Goal: Transaction & Acquisition: Download file/media

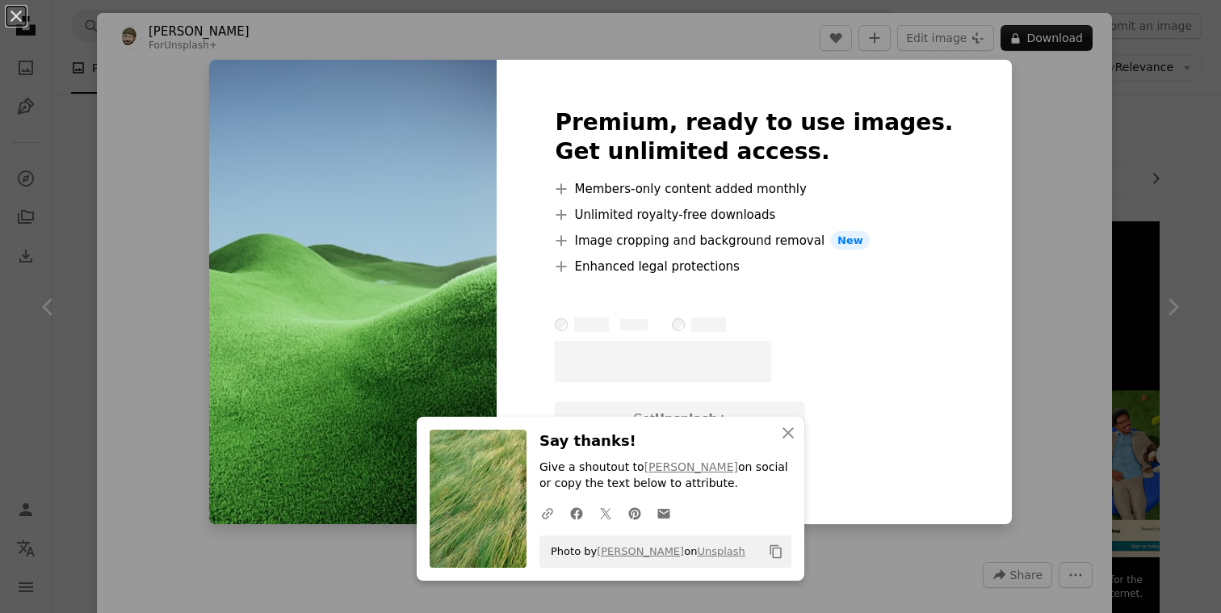
scroll to position [1041, 0]
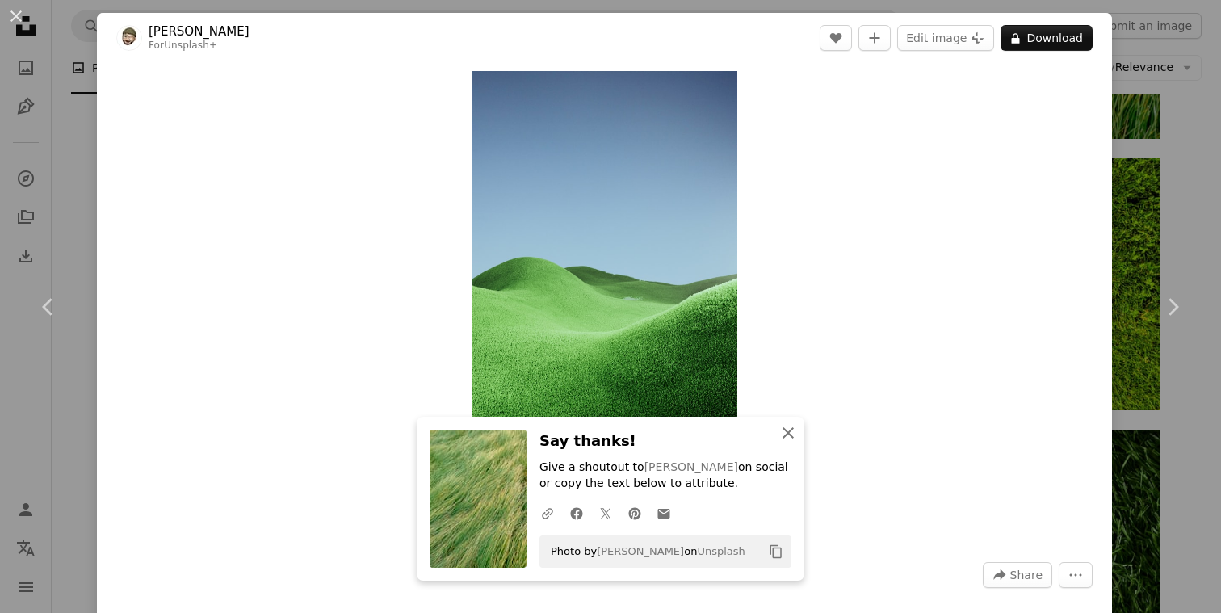
click at [791, 430] on icon "An X shape" at bounding box center [787, 432] width 19 height 19
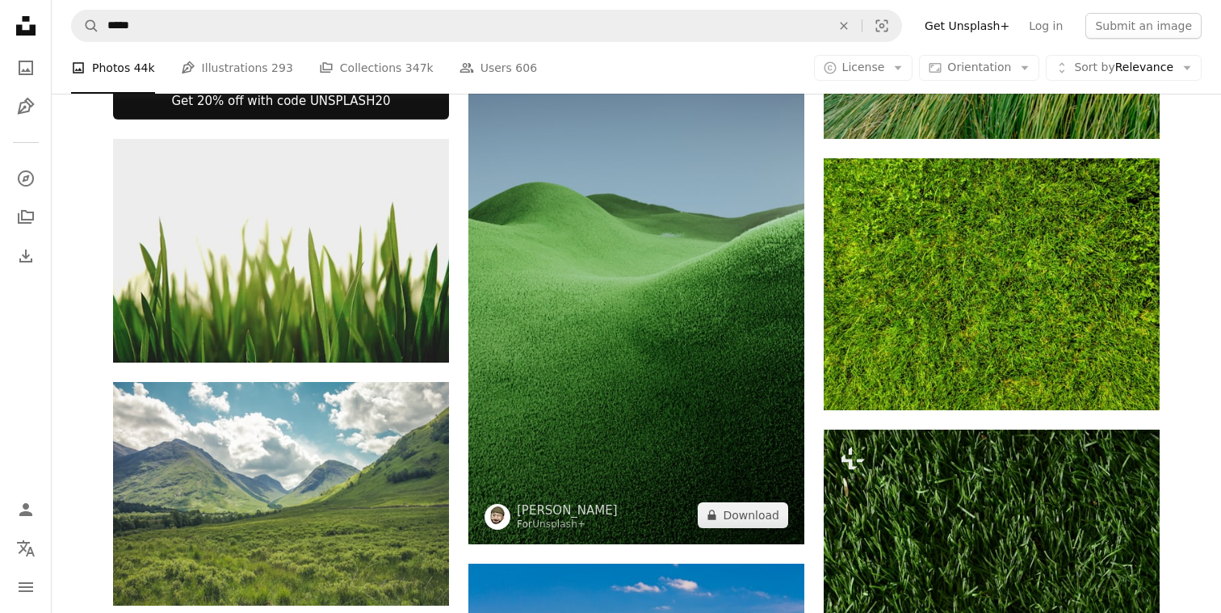
click at [757, 337] on img at bounding box center [636, 245] width 336 height 597
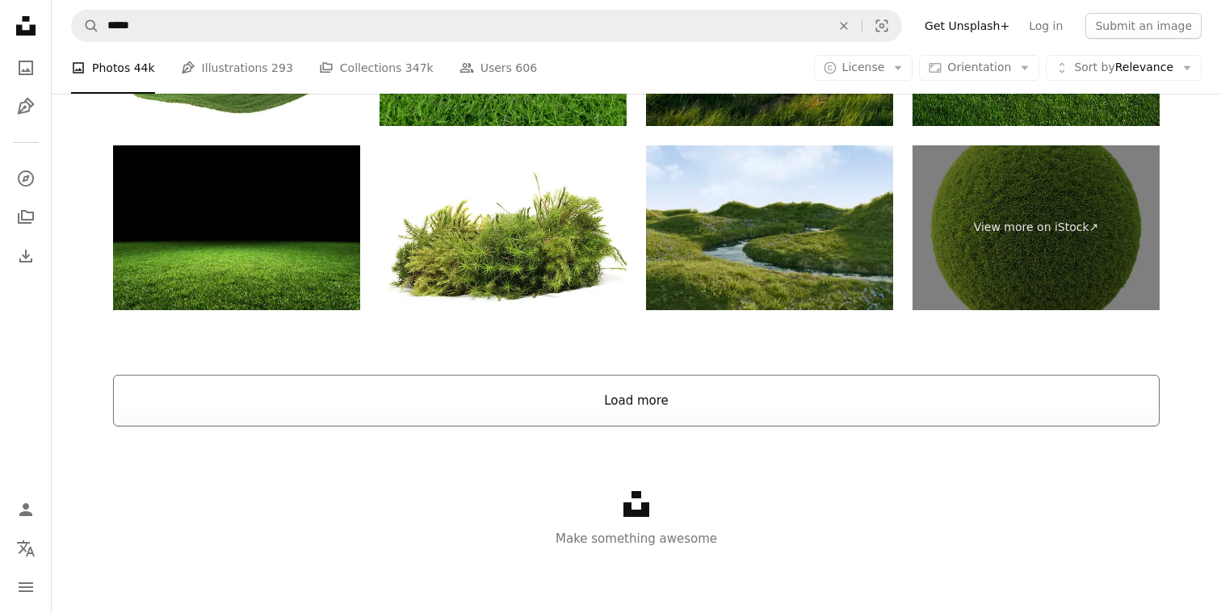
click at [518, 402] on button "Load more" at bounding box center [636, 401] width 1046 height 52
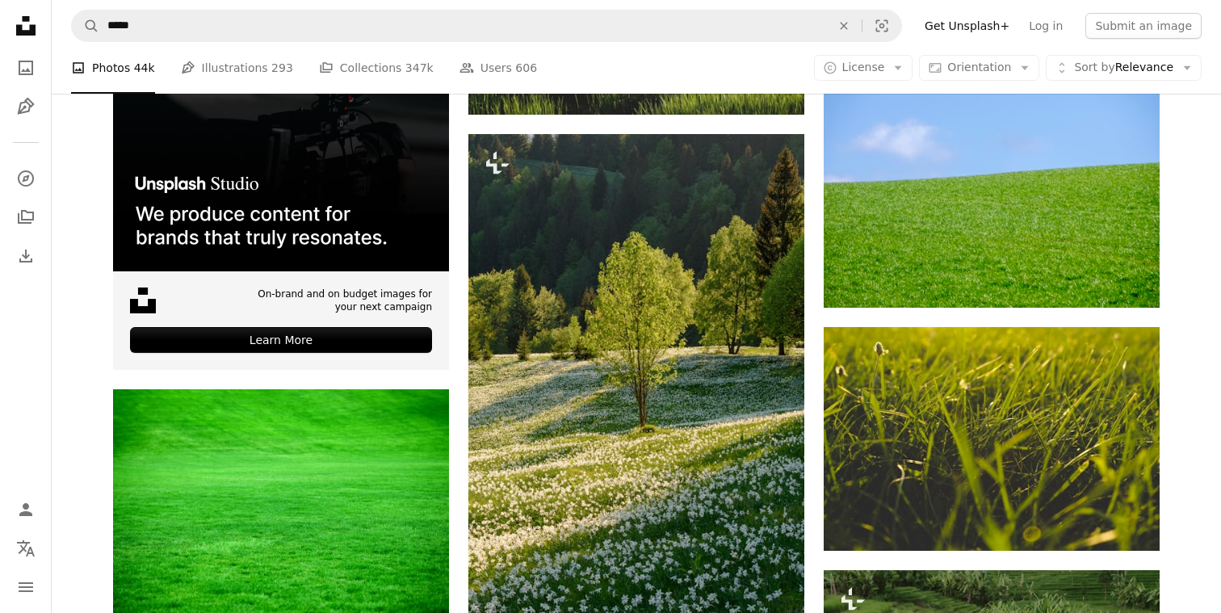
scroll to position [3189, 0]
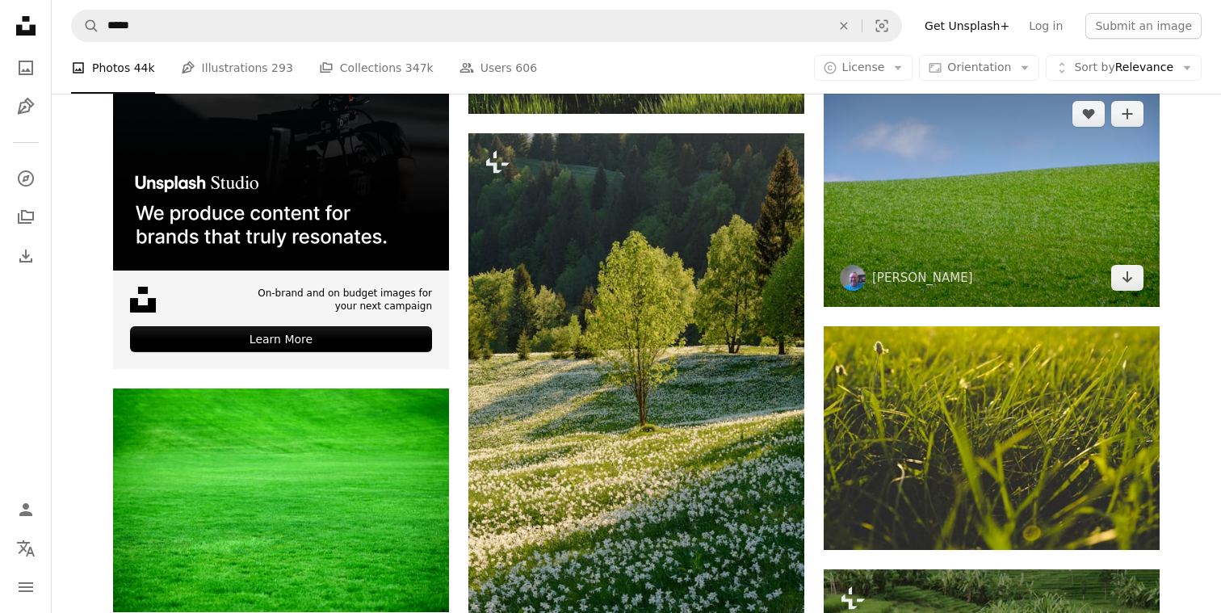
click at [1014, 213] on img at bounding box center [991, 196] width 336 height 222
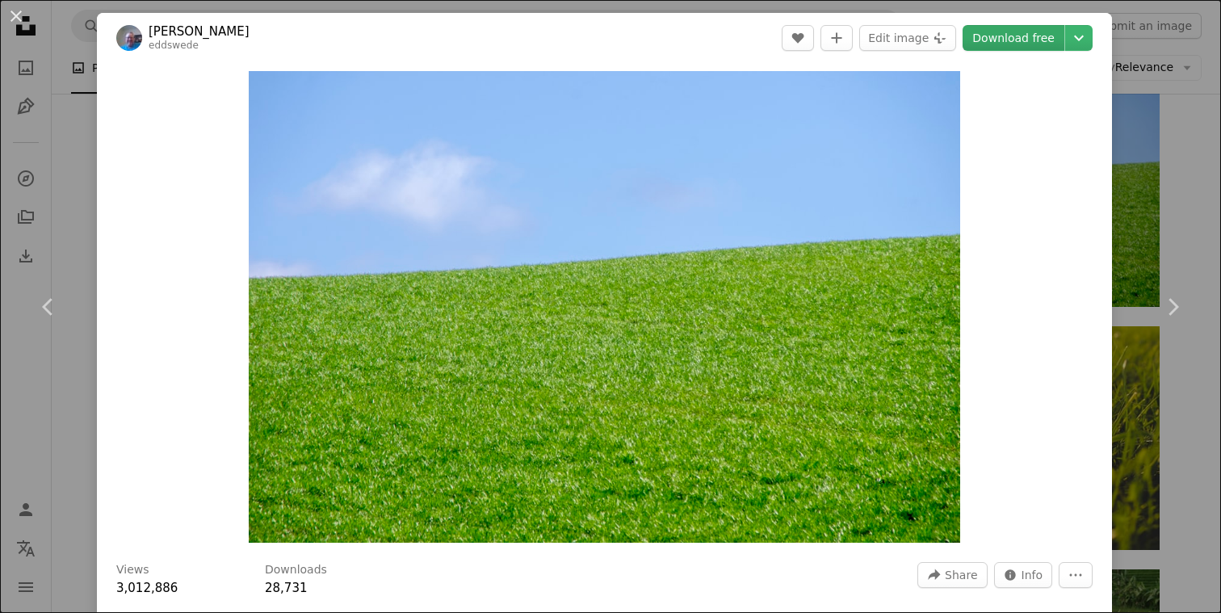
click at [1023, 36] on link "Download free" at bounding box center [1013, 38] width 102 height 26
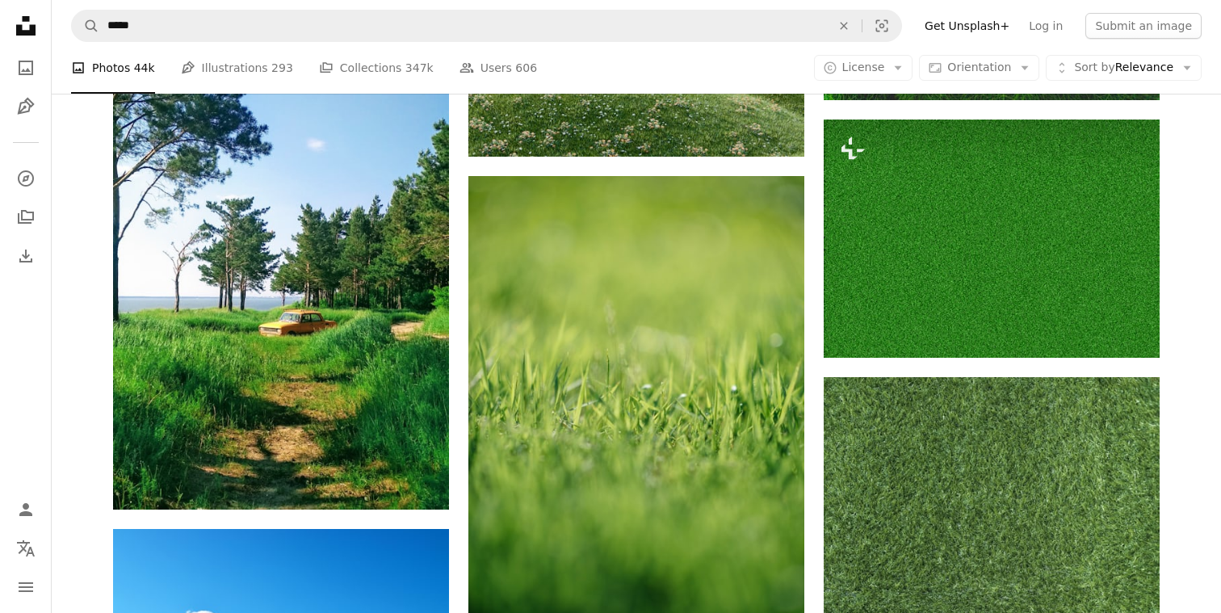
scroll to position [8647, 0]
